Goal: Task Accomplishment & Management: Manage account settings

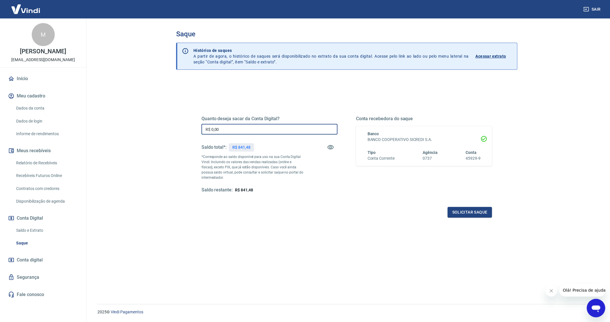
click at [259, 127] on input "R$ 0,00" at bounding box center [269, 129] width 136 height 11
type input "R$ 841,48"
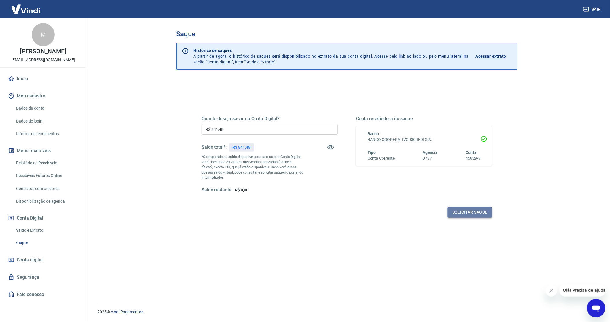
click at [457, 212] on button "Solicitar saque" at bounding box center [470, 212] width 44 height 11
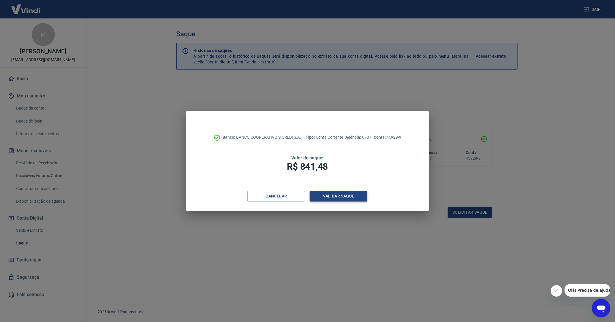
click at [327, 197] on button "Validar saque" at bounding box center [339, 196] width 58 height 11
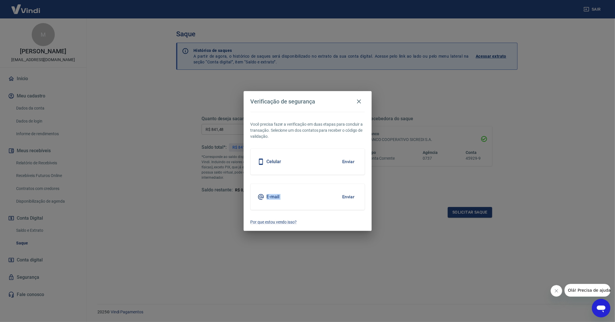
drag, startPoint x: 336, startPoint y: 162, endPoint x: 347, endPoint y: 199, distance: 38.1
click at [347, 199] on div "Você precisa fazer a verificação em duas etapas para concluir a transação. Sele…" at bounding box center [308, 171] width 128 height 119
click at [357, 101] on icon "button" at bounding box center [358, 101] width 7 height 7
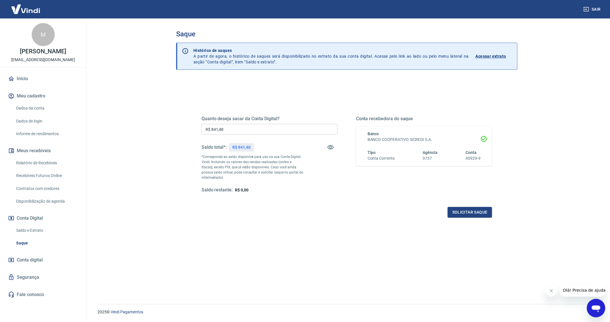
click at [23, 84] on link "Início" at bounding box center [43, 78] width 72 height 13
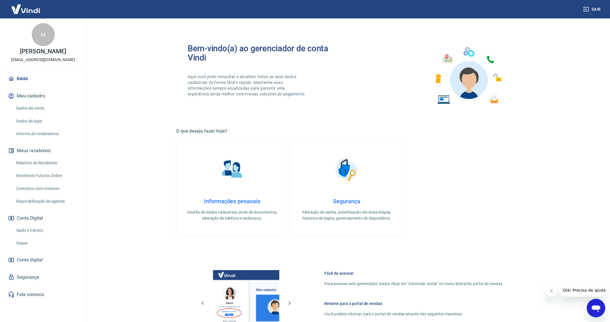
drag, startPoint x: 585, startPoint y: 7, endPoint x: 418, endPoint y: 3, distance: 167.5
click at [585, 7] on icon "button" at bounding box center [586, 9] width 6 height 6
